Goal: Information Seeking & Learning: Learn about a topic

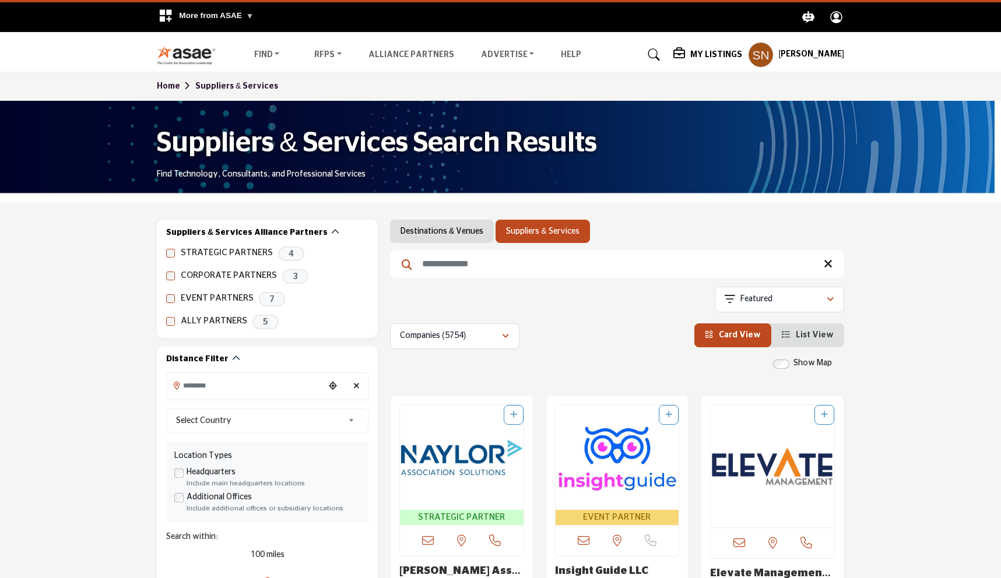
click at [187, 57] on img at bounding box center [189, 54] width 65 height 19
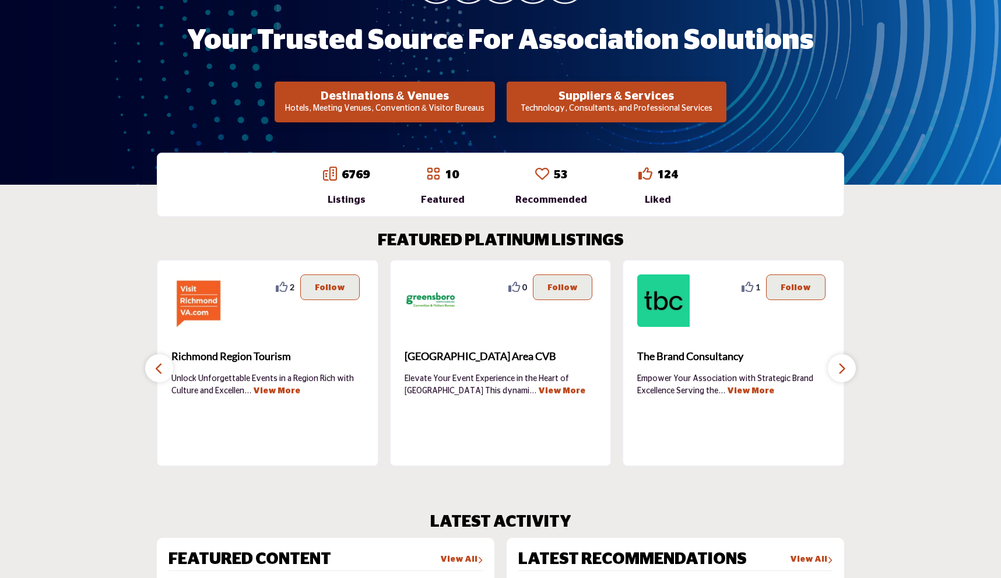
scroll to position [287, 0]
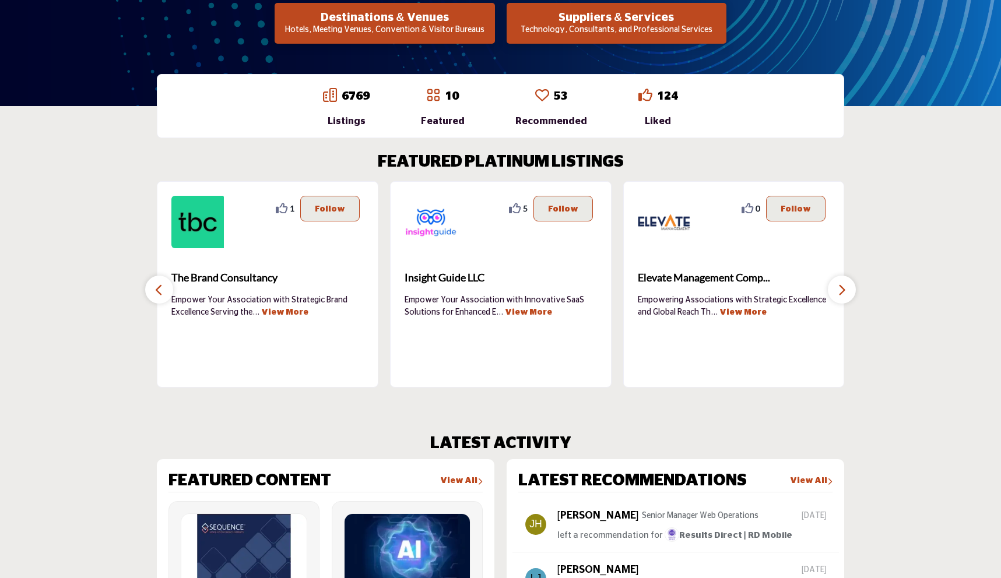
click at [356, 94] on link "6769" at bounding box center [356, 96] width 28 height 12
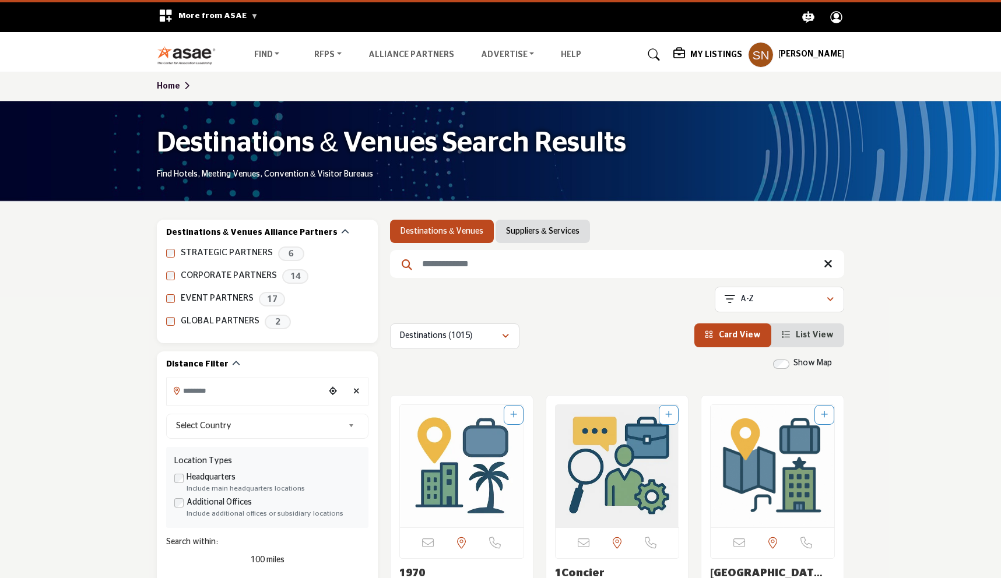
click at [539, 229] on link "Suppliers & Services" at bounding box center [542, 232] width 73 height 12
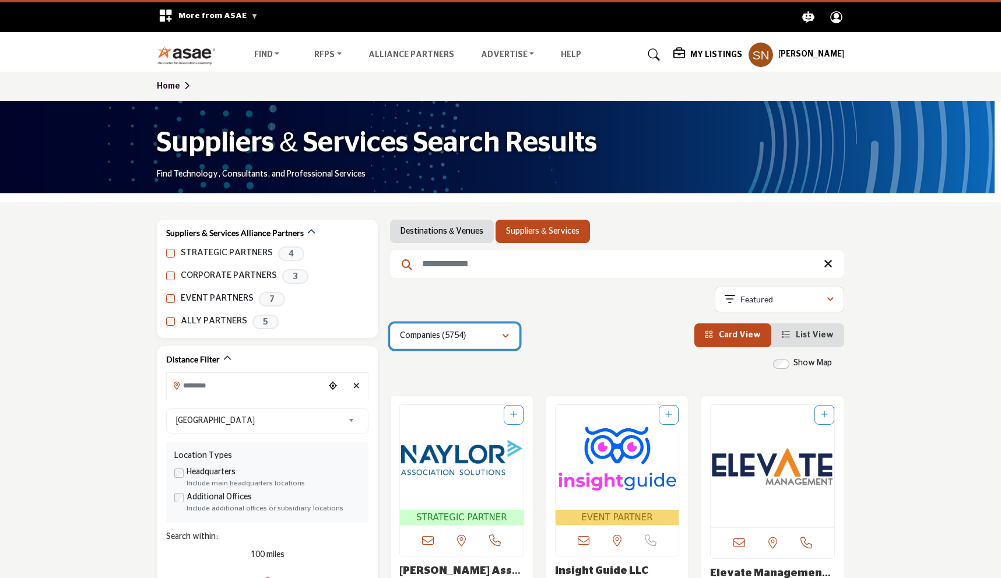
click at [498, 334] on div "Companies (5754)" at bounding box center [450, 336] width 101 height 14
